Goal: Information Seeking & Learning: Check status

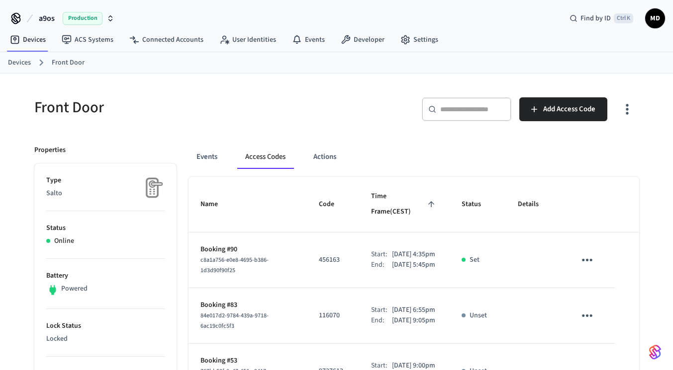
scroll to position [393, 0]
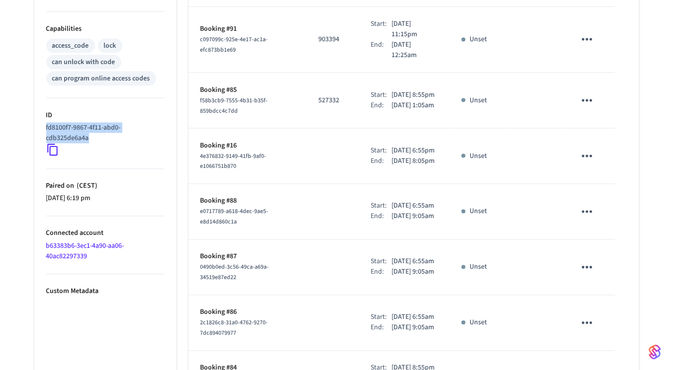
drag, startPoint x: 101, startPoint y: 141, endPoint x: 40, endPoint y: 122, distance: 63.4
click at [40, 122] on ul "Type Salto Status Online Battery Powered Lock Status Locked Location — Capabili…" at bounding box center [105, 113] width 142 height 685
copy p "fd8100f7-9867-4f11-abd0-cdb325de6a4a"
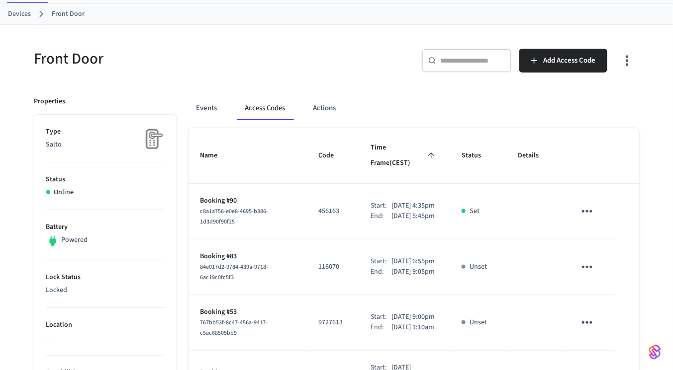
scroll to position [0, 0]
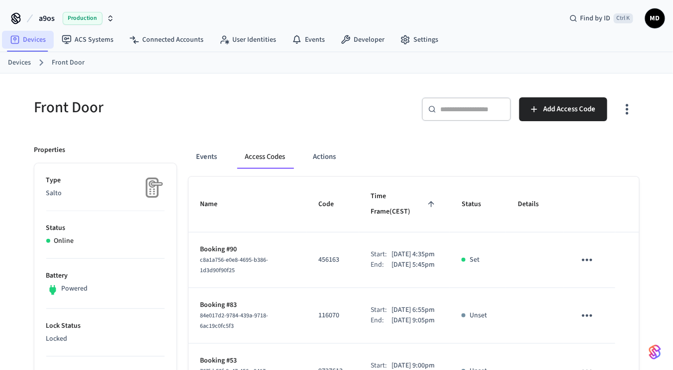
click at [41, 45] on link "Devices" at bounding box center [28, 40] width 52 height 18
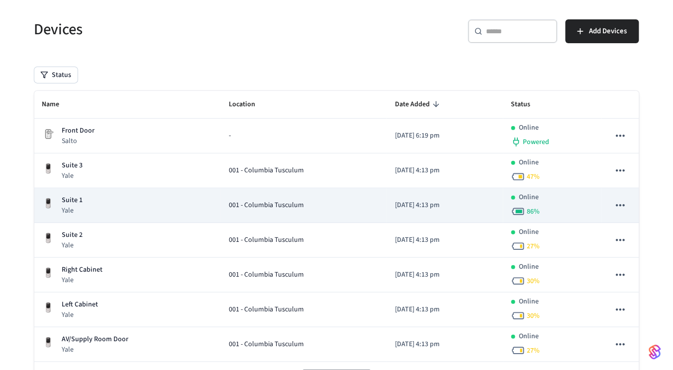
scroll to position [57, 0]
click at [130, 203] on div "Suite 1 Yale" at bounding box center [127, 205] width 171 height 20
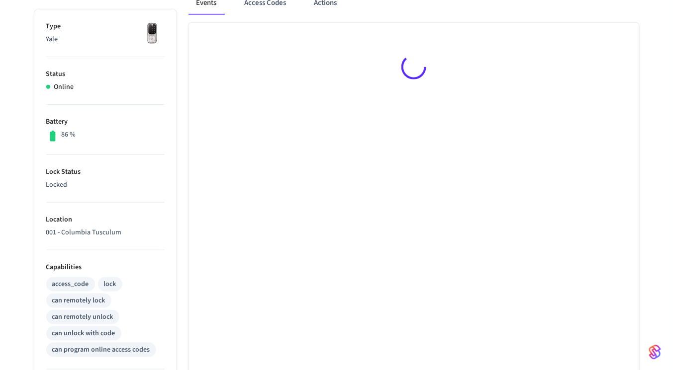
scroll to position [363, 0]
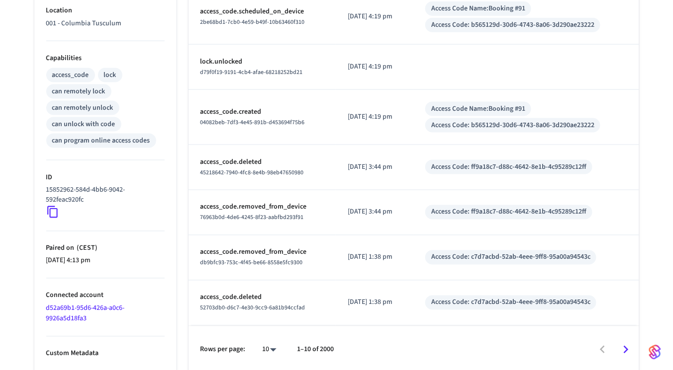
click at [49, 202] on p "15852962-584d-4bb6-9042-592feac920fc" at bounding box center [103, 195] width 114 height 21
click at [53, 209] on icon at bounding box center [52, 212] width 13 height 13
click at [60, 207] on div "15852962-584d-4bb6-9042-592feac920fc" at bounding box center [105, 202] width 118 height 34
drag, startPoint x: 102, startPoint y: 202, endPoint x: 39, endPoint y: 184, distance: 65.2
click at [39, 184] on ul "Type Yale Status Online Battery 86 % Lock Status Locked Location 001 - Columbia…" at bounding box center [105, 87] width 142 height 574
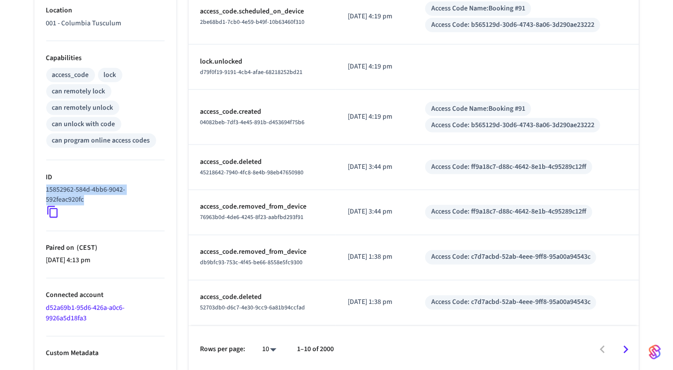
copy p "15852962-584d-4bb6-9042-592feac920fc"
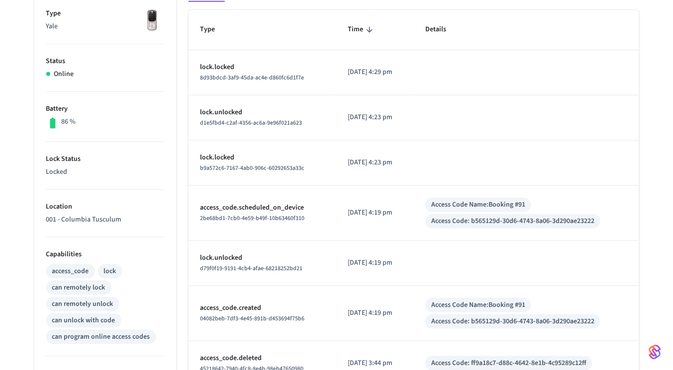
scroll to position [137, 0]
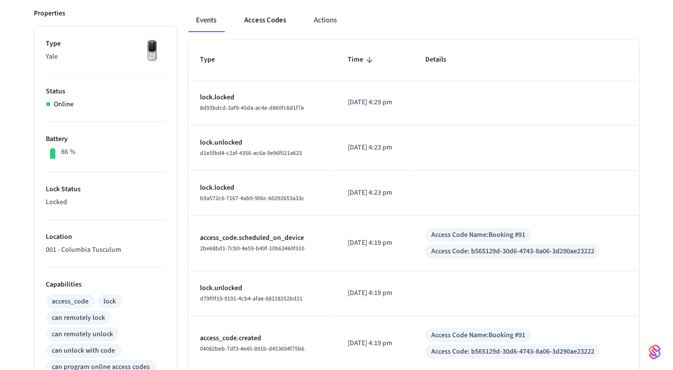
click at [255, 19] on button "Access Codes" at bounding box center [266, 20] width 58 height 24
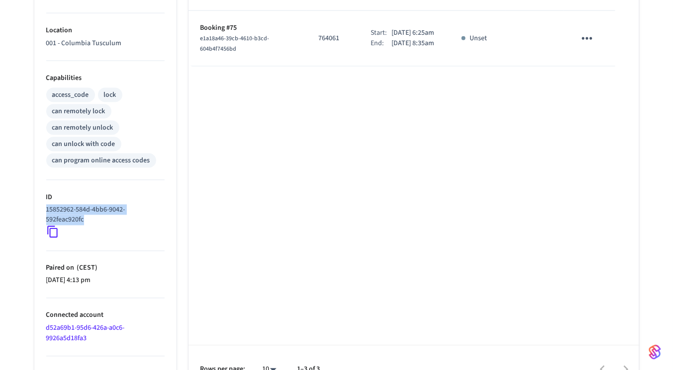
scroll to position [363, 0]
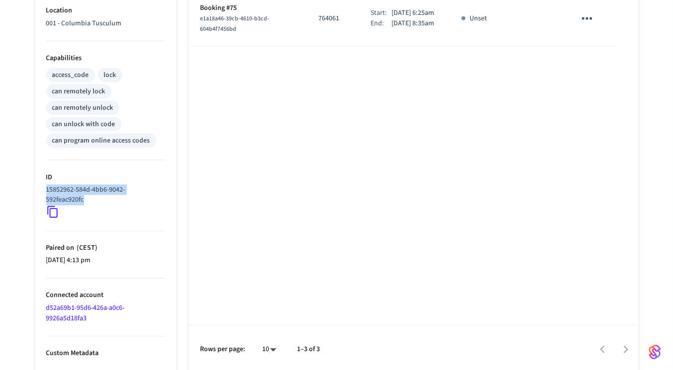
copy p "15852962-584d-4bb6-9042-592feac920fc"
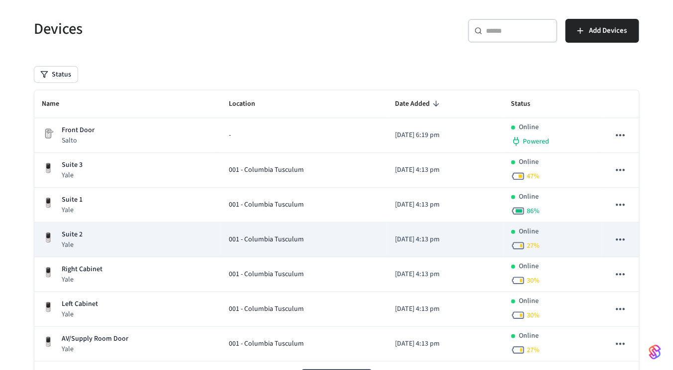
click at [140, 231] on div "Suite 2 Yale" at bounding box center [127, 240] width 171 height 20
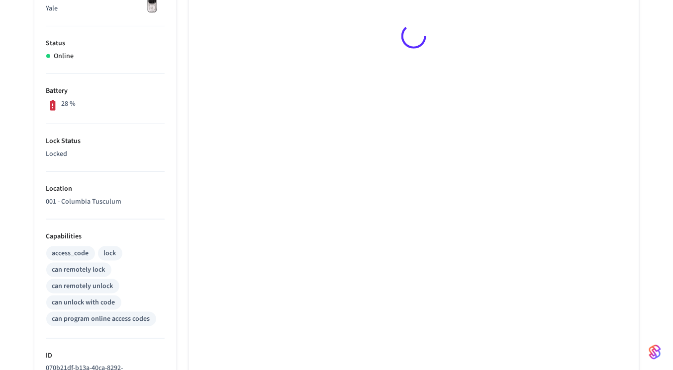
scroll to position [363, 0]
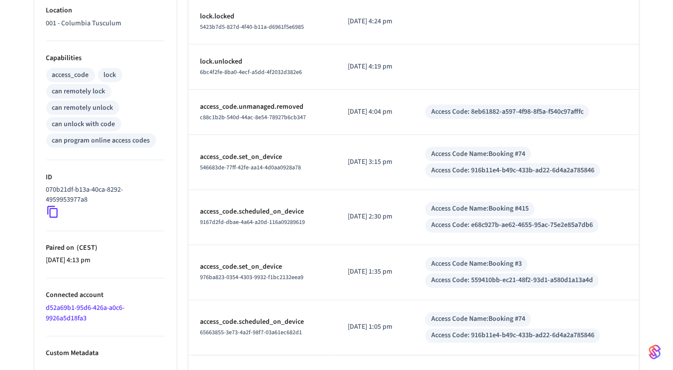
click at [52, 207] on icon at bounding box center [52, 212] width 13 height 13
click at [88, 194] on p "070b21df-b13a-40ca-8292-4959953977a8" at bounding box center [103, 195] width 114 height 21
drag, startPoint x: 92, startPoint y: 197, endPoint x: 44, endPoint y: 186, distance: 49.9
click at [44, 186] on ul "Type Yale Status Online Battery 28 % Lock Status Locked Location 001 - Columbia…" at bounding box center [105, 102] width 142 height 604
copy p "070b21df-b13a-40ca-8292-4959953977a8"
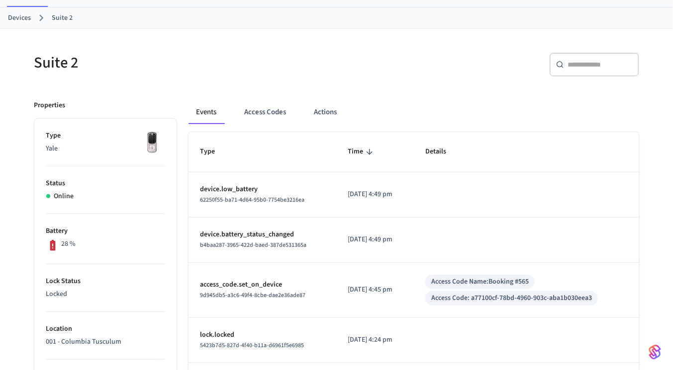
scroll to position [0, 0]
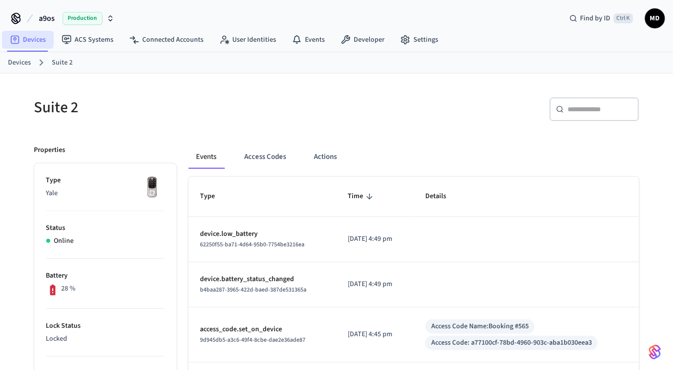
click at [38, 36] on link "Devices" at bounding box center [28, 40] width 52 height 18
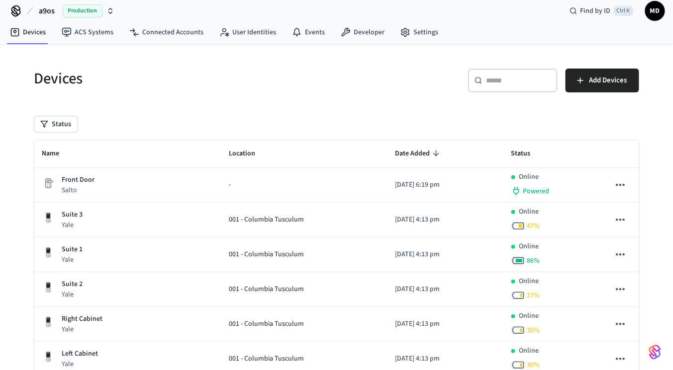
scroll to position [42, 0]
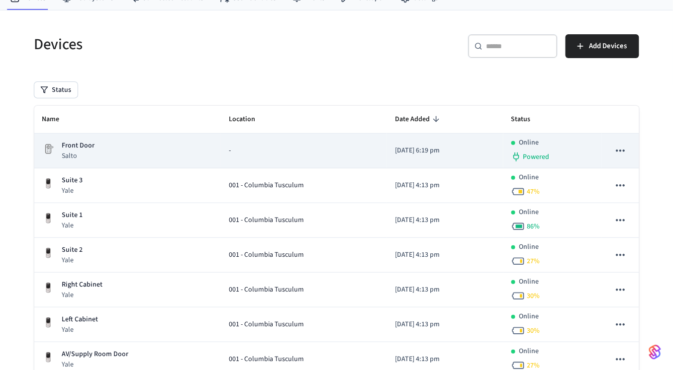
click at [201, 150] on div "Front Door Salto" at bounding box center [127, 151] width 171 height 20
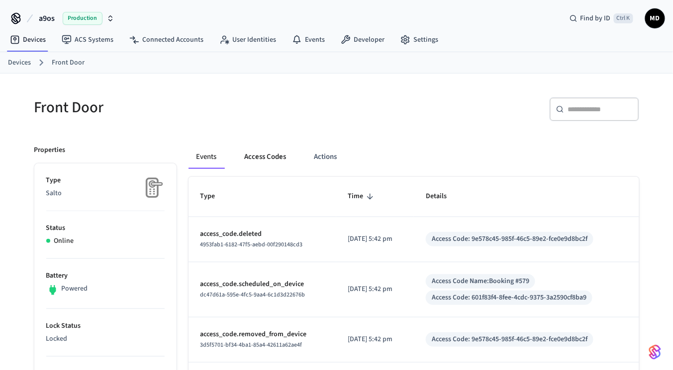
click at [268, 156] on button "Access Codes" at bounding box center [266, 157] width 58 height 24
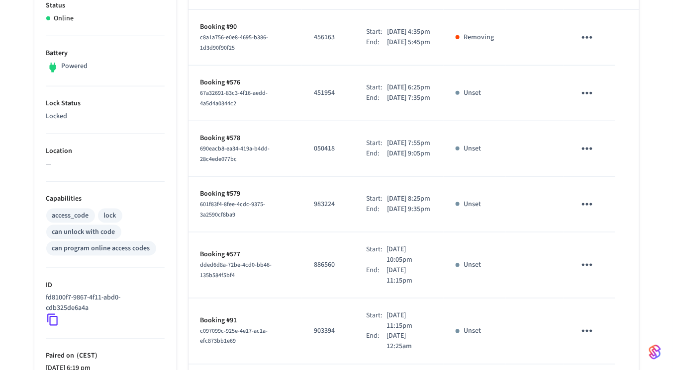
scroll to position [232, 0]
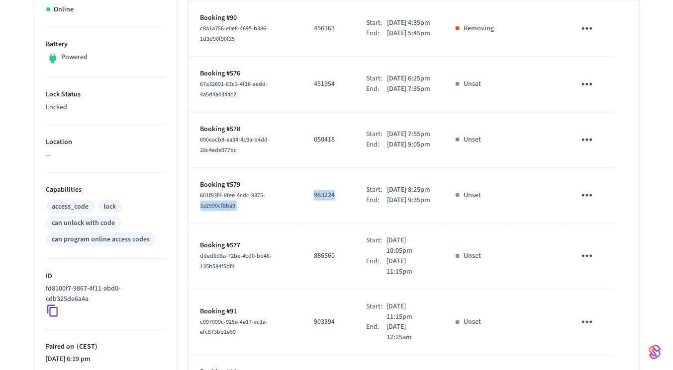
drag, startPoint x: 269, startPoint y: 211, endPoint x: 336, endPoint y: 214, distance: 66.2
click at [336, 214] on tr "Booking #579 601f83f4-8fee-4cdc-9375-3a2590cf8ba9 983224 Start: [DATE] 8:25pm E…" at bounding box center [413, 196] width 450 height 56
click at [326, 201] on td "983224" at bounding box center [328, 196] width 52 height 56
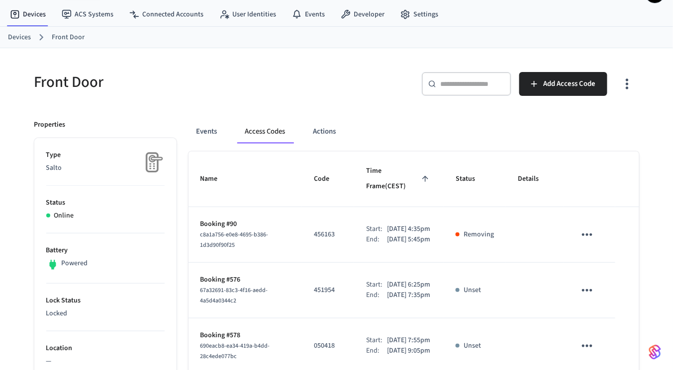
scroll to position [0, 0]
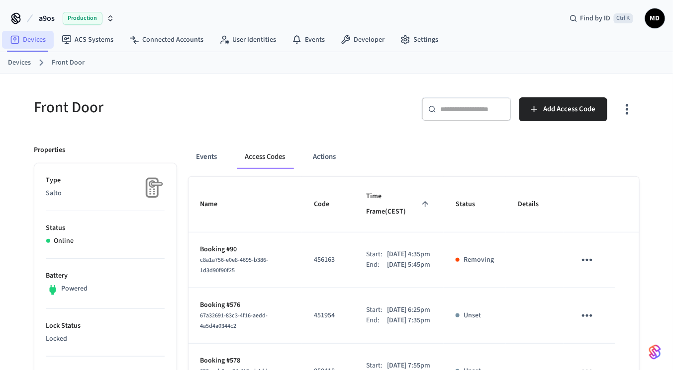
click at [27, 37] on link "Devices" at bounding box center [28, 40] width 52 height 18
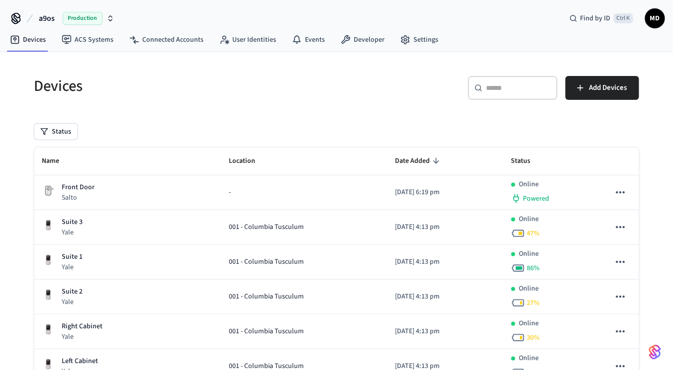
scroll to position [38, 0]
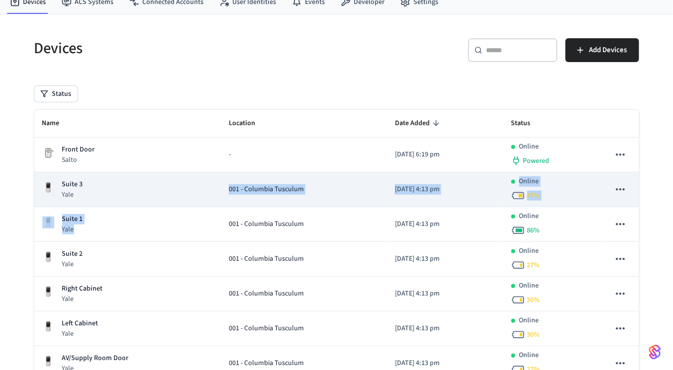
drag, startPoint x: 120, startPoint y: 225, endPoint x: 153, endPoint y: 203, distance: 38.7
click at [153, 203] on tbody "Front Door Salto - [DATE] 6:19 pm Online Powered Suite 3 [GEOGRAPHIC_DATA] Tusc…" at bounding box center [336, 260] width 605 height 244
click at [146, 194] on div "Suite 3 Yale" at bounding box center [127, 189] width 171 height 20
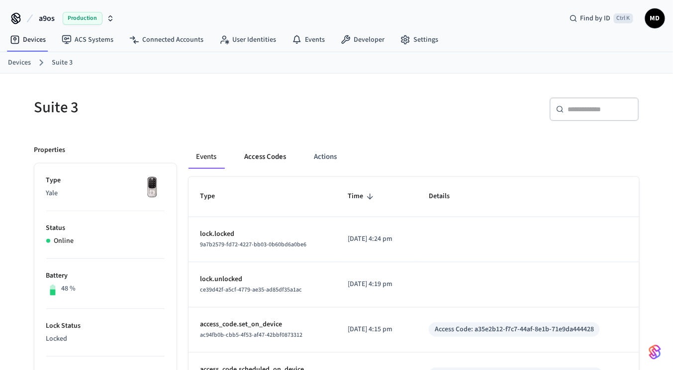
click at [283, 156] on button "Access Codes" at bounding box center [266, 157] width 58 height 24
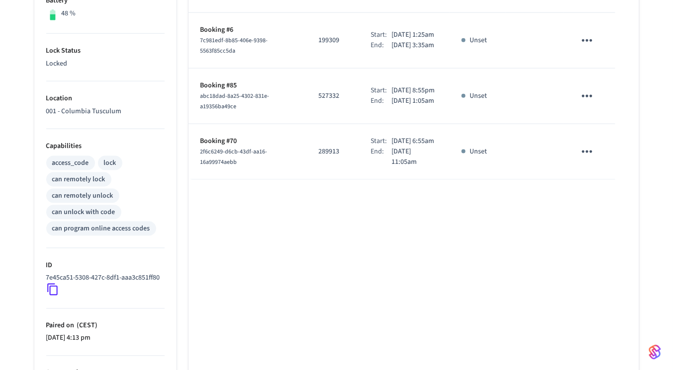
scroll to position [262, 0]
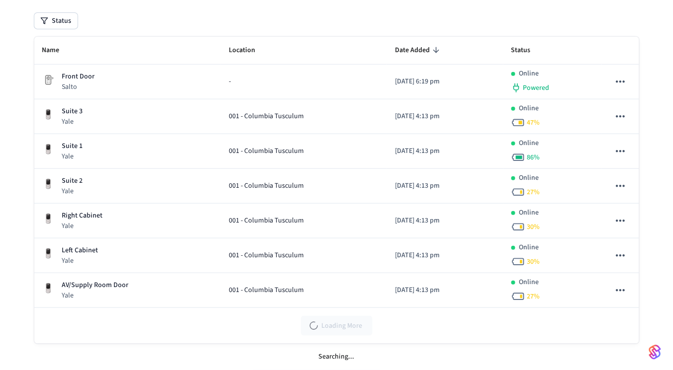
scroll to position [38, 0]
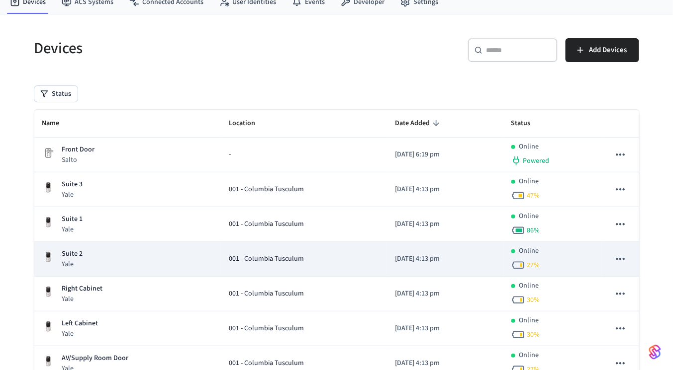
click at [116, 245] on td "Suite 2 Yale" at bounding box center [127, 259] width 187 height 35
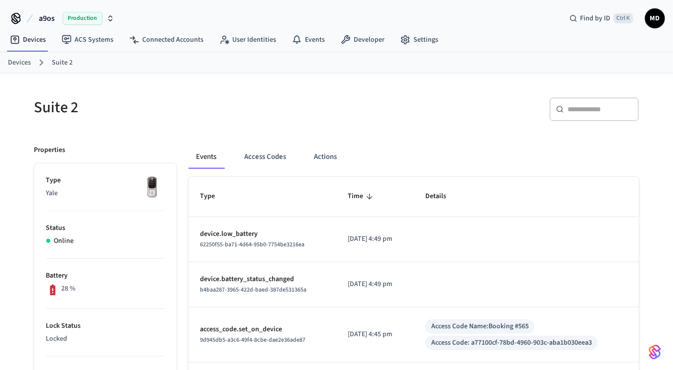
scroll to position [18, 0]
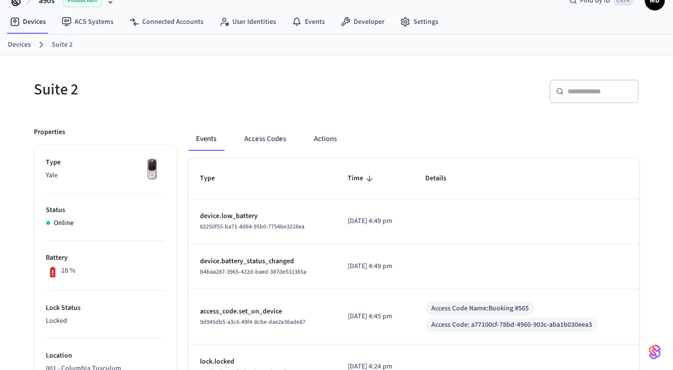
drag, startPoint x: 203, startPoint y: 214, endPoint x: 404, endPoint y: 231, distance: 202.1
click at [404, 231] on tr "device.low_battery 62250f55-ba71-4d64-95b0-7754be3216ea [DATE] 4:49 pm" at bounding box center [413, 221] width 450 height 45
click at [277, 150] on button "Access Codes" at bounding box center [266, 139] width 58 height 24
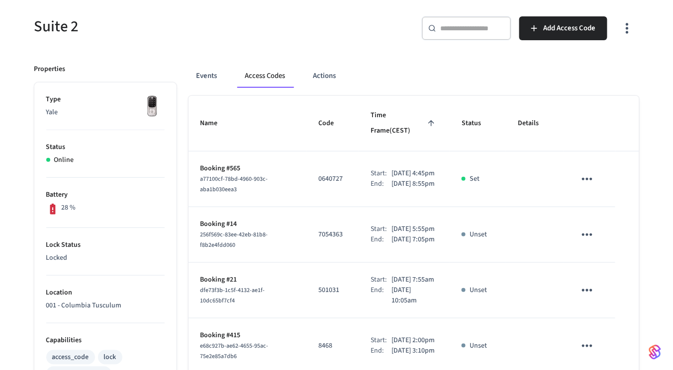
scroll to position [363, 0]
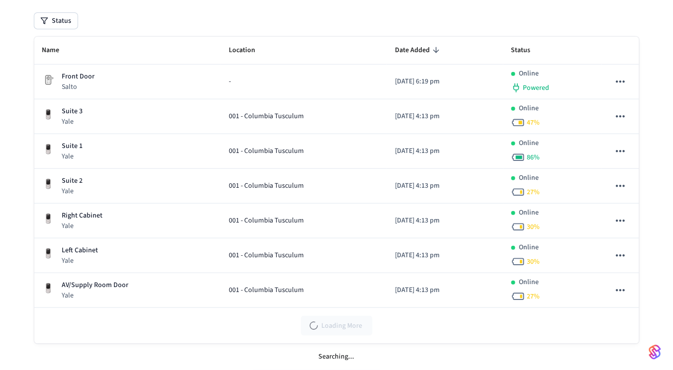
scroll to position [38, 0]
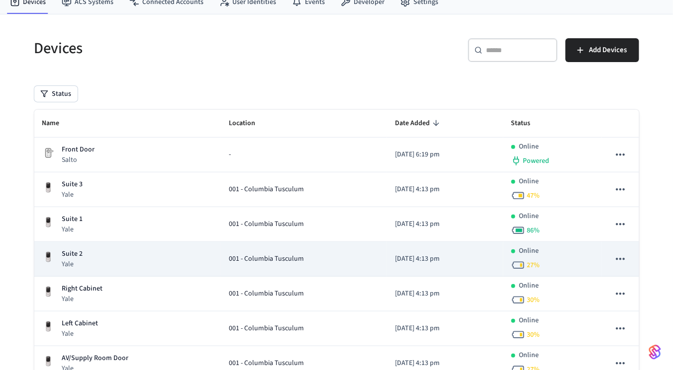
click at [85, 260] on div "Suite 2 Yale" at bounding box center [127, 259] width 171 height 20
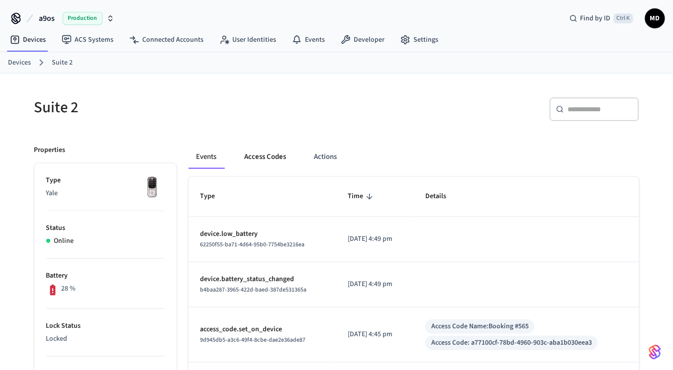
click at [248, 162] on button "Access Codes" at bounding box center [266, 157] width 58 height 24
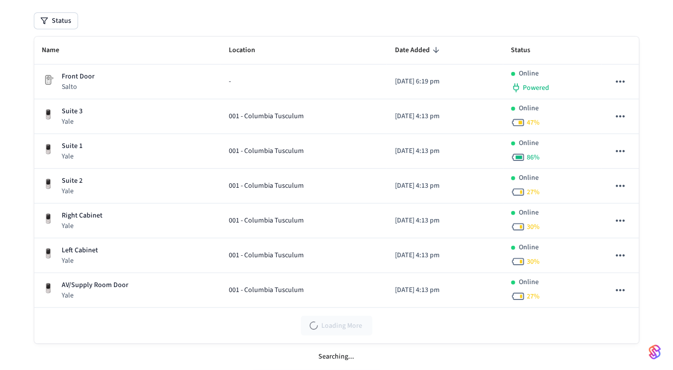
scroll to position [38, 0]
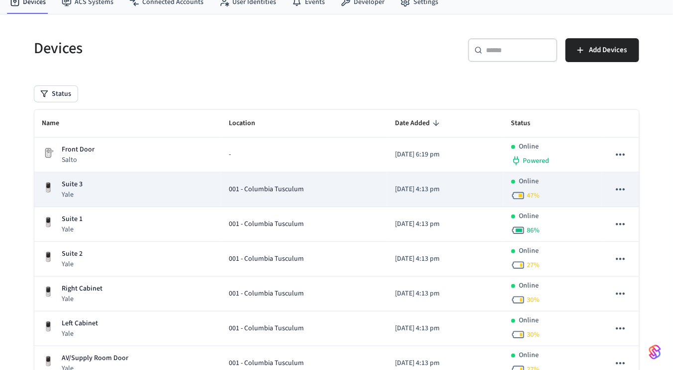
scroll to position [96, 0]
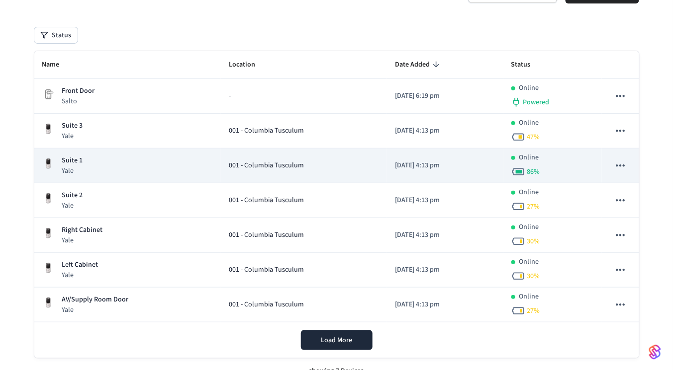
click at [118, 164] on div "Suite 1 Yale" at bounding box center [127, 166] width 171 height 20
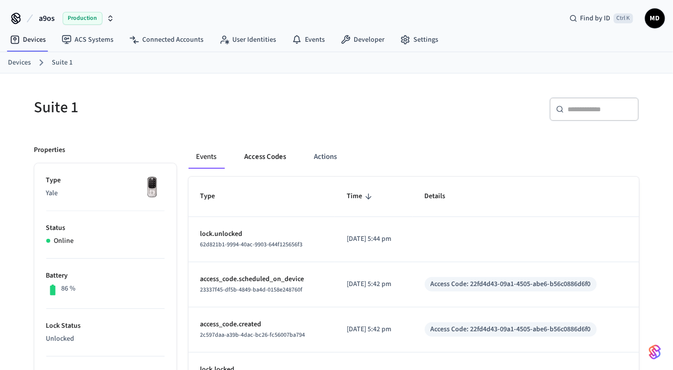
click at [271, 159] on button "Access Codes" at bounding box center [266, 157] width 58 height 24
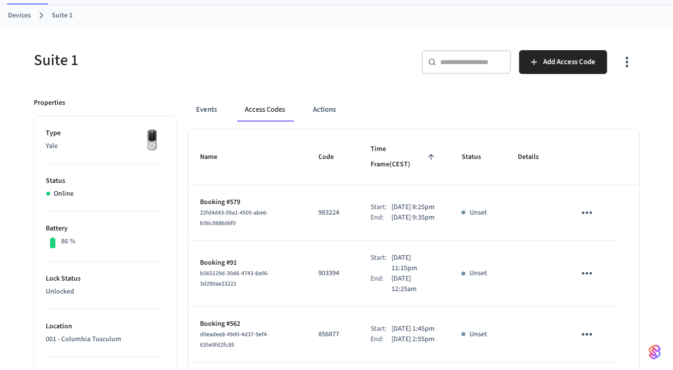
scroll to position [48, 0]
drag, startPoint x: 200, startPoint y: 187, endPoint x: 303, endPoint y: 197, distance: 102.9
click at [303, 197] on tr "Booking #579 22fd4d43-09a1-4505-abe6-b56c0886d6f0 983224 Start: [DATE] 8:25pm E…" at bounding box center [413, 213] width 450 height 56
click at [292, 201] on td "Booking #579 22fd4d43-09a1-4505-abe6-b56c0886d6f0" at bounding box center [247, 213] width 118 height 56
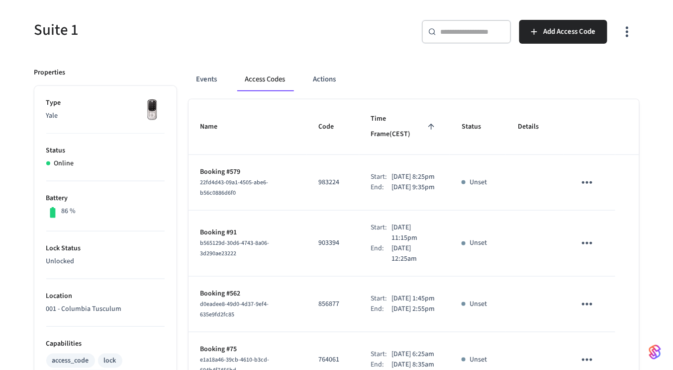
scroll to position [78, 0]
drag, startPoint x: 370, startPoint y: 154, endPoint x: 388, endPoint y: 156, distance: 18.0
click at [388, 172] on div "Start: [DATE] 8:25pm" at bounding box center [404, 177] width 67 height 10
click at [392, 172] on p "[DATE] 8:25pm" at bounding box center [413, 177] width 43 height 10
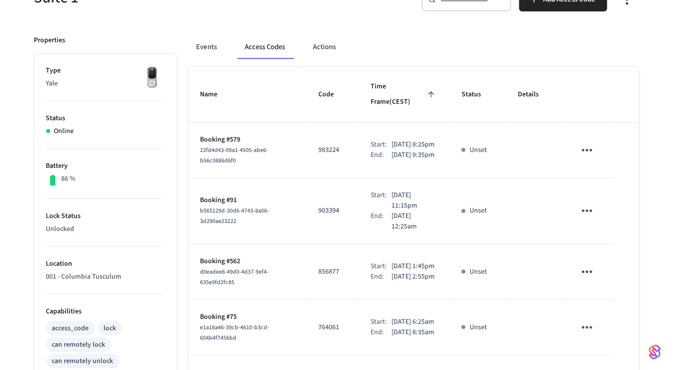
scroll to position [0, 0]
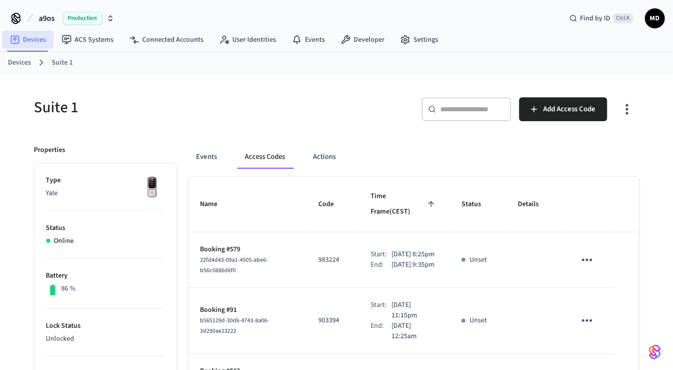
click at [46, 42] on link "Devices" at bounding box center [28, 40] width 52 height 18
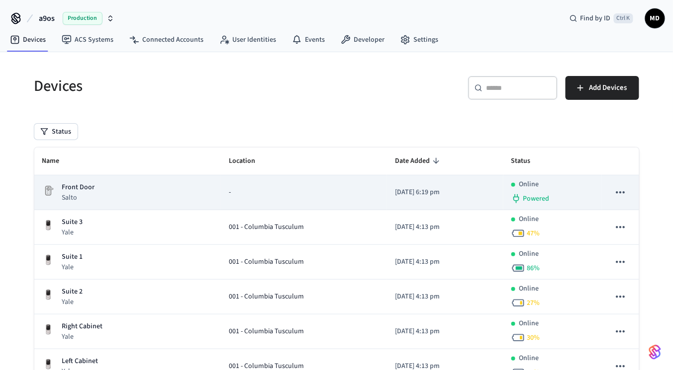
click at [94, 190] on div "Front Door Salto" at bounding box center [127, 192] width 171 height 20
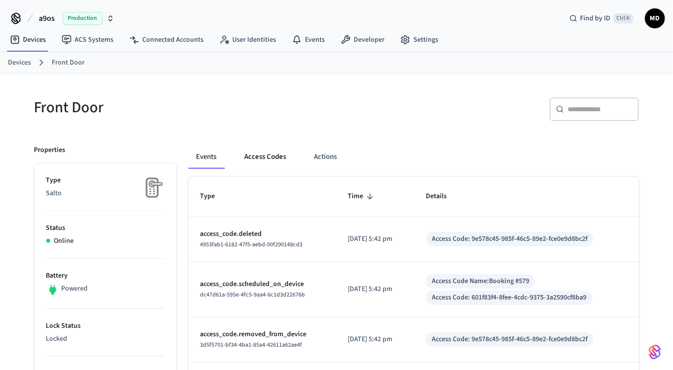
click at [281, 150] on button "Access Codes" at bounding box center [266, 157] width 58 height 24
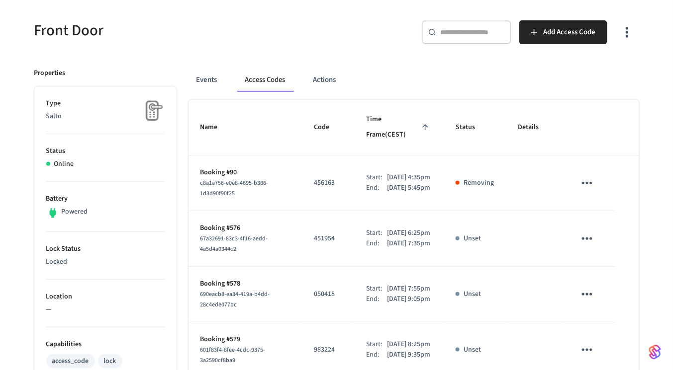
scroll to position [78, 0]
drag, startPoint x: 373, startPoint y: 228, endPoint x: 409, endPoint y: 228, distance: 36.3
click at [409, 228] on div "Start: [DATE] 6:25pm" at bounding box center [399, 233] width 66 height 10
drag, startPoint x: 364, startPoint y: 255, endPoint x: 377, endPoint y: 238, distance: 21.0
click at [377, 238] on div "End:" at bounding box center [376, 243] width 21 height 10
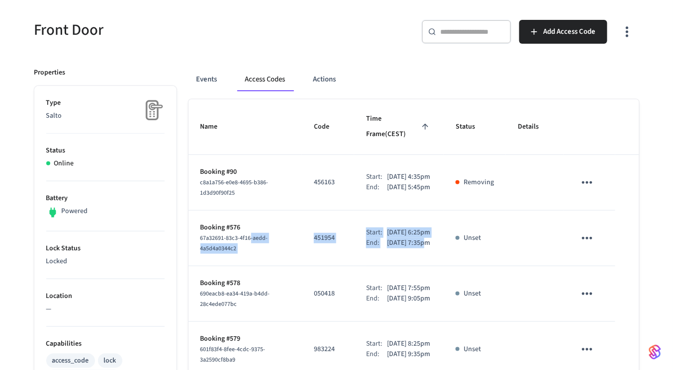
drag, startPoint x: 250, startPoint y: 233, endPoint x: 420, endPoint y: 240, distance: 170.2
click at [420, 240] on tr "Booking #576 67a32691-83c3-4f16-aedd-4a5d4a0344c2 451954 Start: [DATE] 6:25pm E…" at bounding box center [413, 239] width 450 height 56
click at [420, 240] on p "[DATE] 7:35pm" at bounding box center [408, 243] width 43 height 10
click at [371, 228] on div "Start:" at bounding box center [376, 233] width 21 height 10
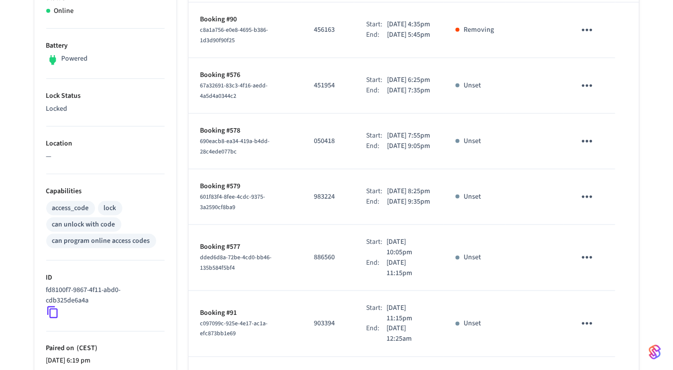
scroll to position [256, 0]
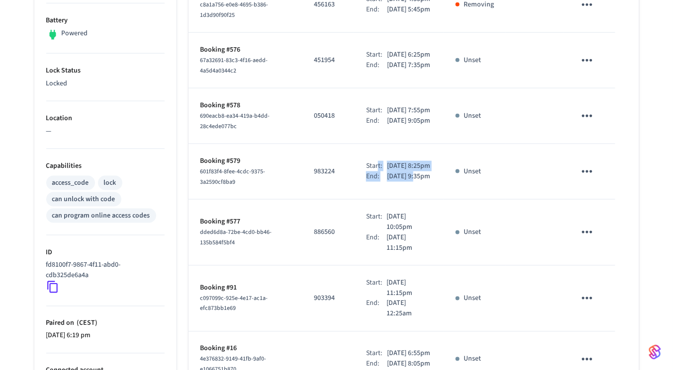
drag, startPoint x: 370, startPoint y: 186, endPoint x: 406, endPoint y: 193, distance: 36.5
click at [406, 182] on div "Start: [DATE] 8:25pm End: [DATE] 9:35pm" at bounding box center [399, 171] width 66 height 21
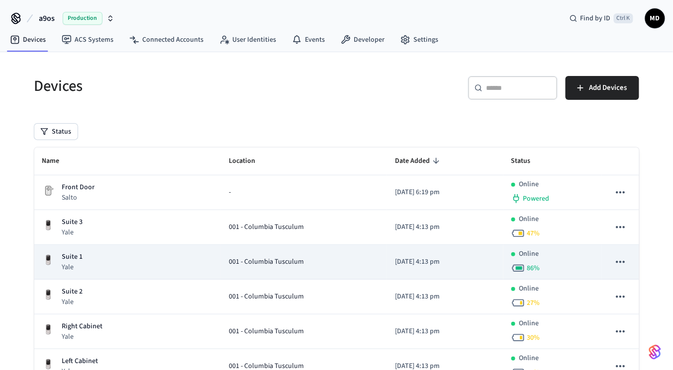
click at [130, 250] on td "Suite 1 Yale" at bounding box center [127, 262] width 187 height 35
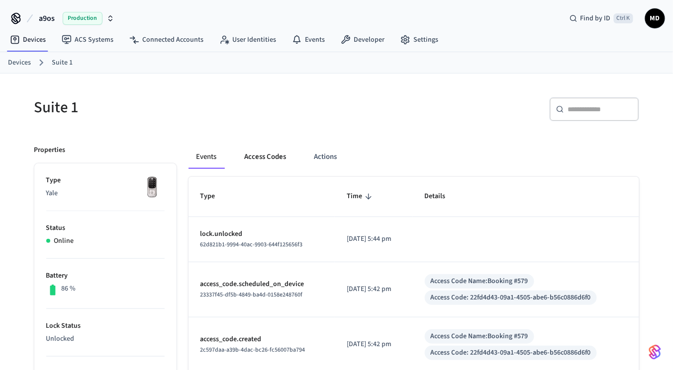
click at [253, 154] on button "Access Codes" at bounding box center [266, 157] width 58 height 24
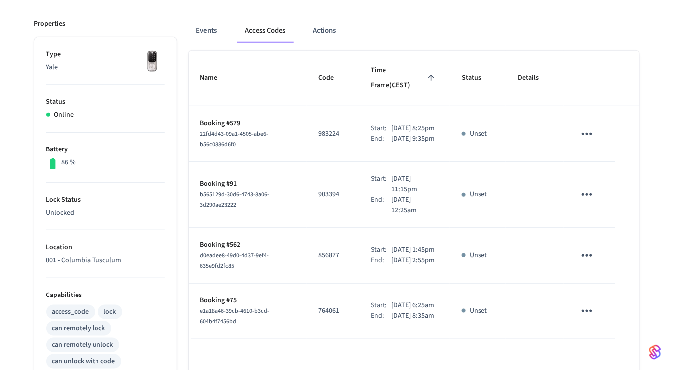
scroll to position [121, 0]
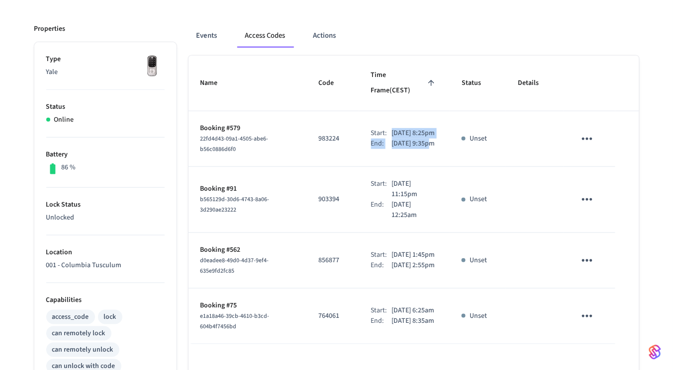
drag, startPoint x: 379, startPoint y: 120, endPoint x: 455, endPoint y: 135, distance: 77.4
click at [455, 135] on tr "Booking #579 22fd4d43-09a1-4505-abe6-b56c0886d6f0 983224 Start: [DATE] 8:25pm E…" at bounding box center [413, 139] width 450 height 56
click at [431, 146] on p "[DATE] 9:35pm" at bounding box center [413, 144] width 43 height 10
drag, startPoint x: 405, startPoint y: 148, endPoint x: 200, endPoint y: 114, distance: 207.1
click at [200, 114] on tr "Booking #579 22fd4d43-09a1-4505-abe6-b56c0886d6f0 983224 Start: [DATE] 8:25pm E…" at bounding box center [413, 139] width 450 height 56
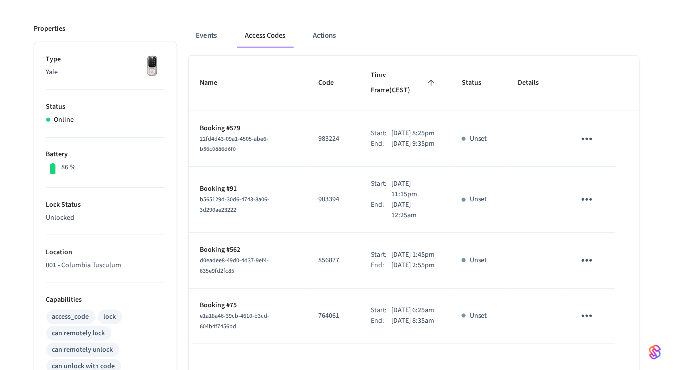
click at [349, 204] on td "903394" at bounding box center [333, 200] width 52 height 66
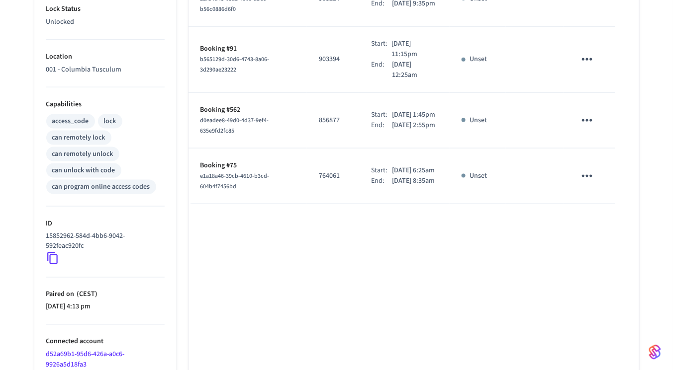
scroll to position [363, 0]
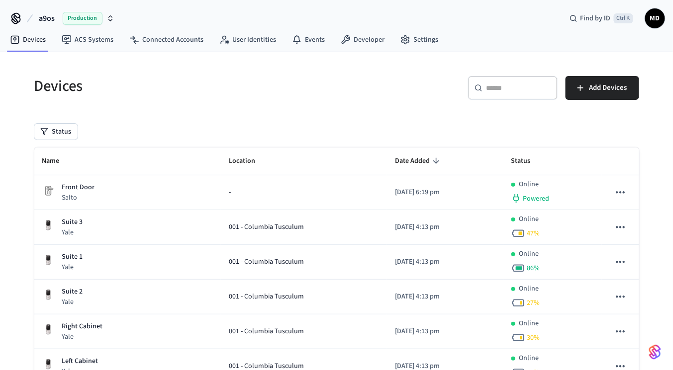
scroll to position [18, 0]
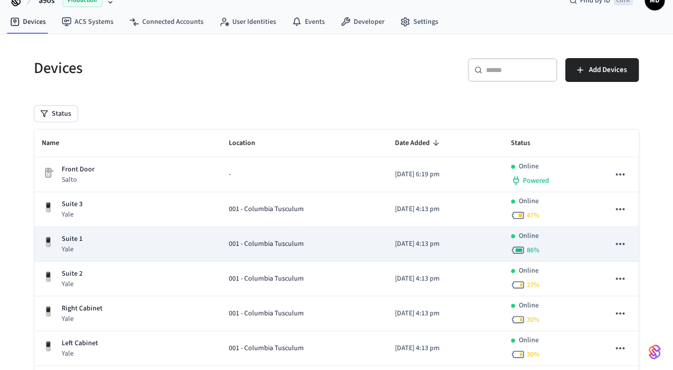
click at [125, 239] on div "Suite 1 Yale" at bounding box center [127, 244] width 171 height 20
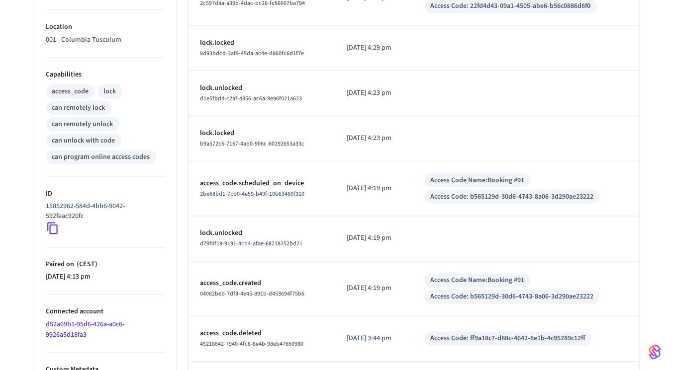
scroll to position [383, 0]
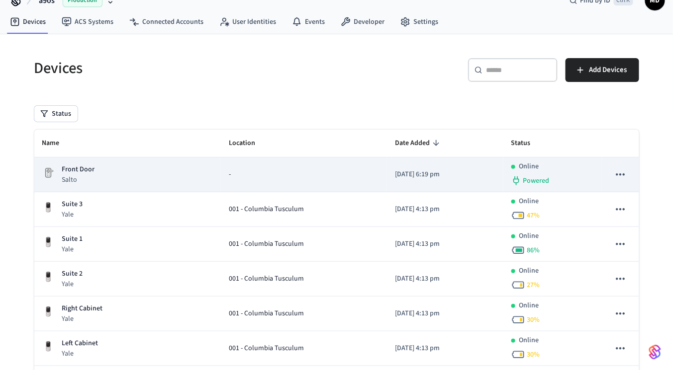
scroll to position [108, 0]
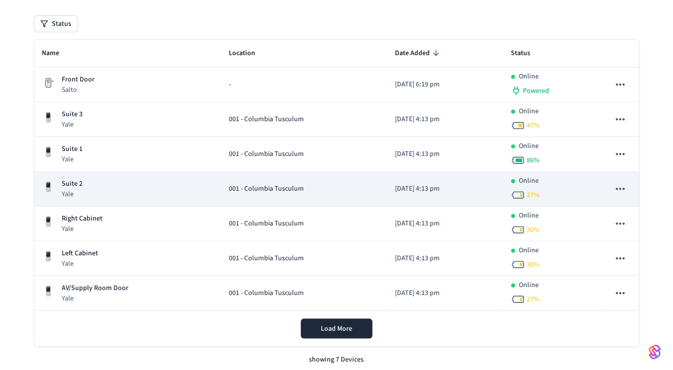
click at [105, 181] on div "Suite 2 Yale" at bounding box center [127, 189] width 171 height 20
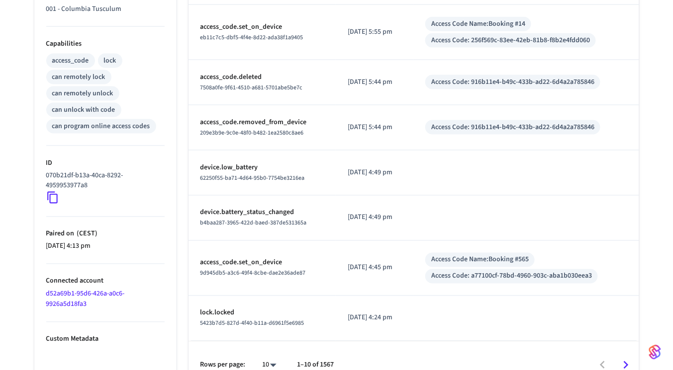
scroll to position [393, 0]
